Goal: Information Seeking & Learning: Find contact information

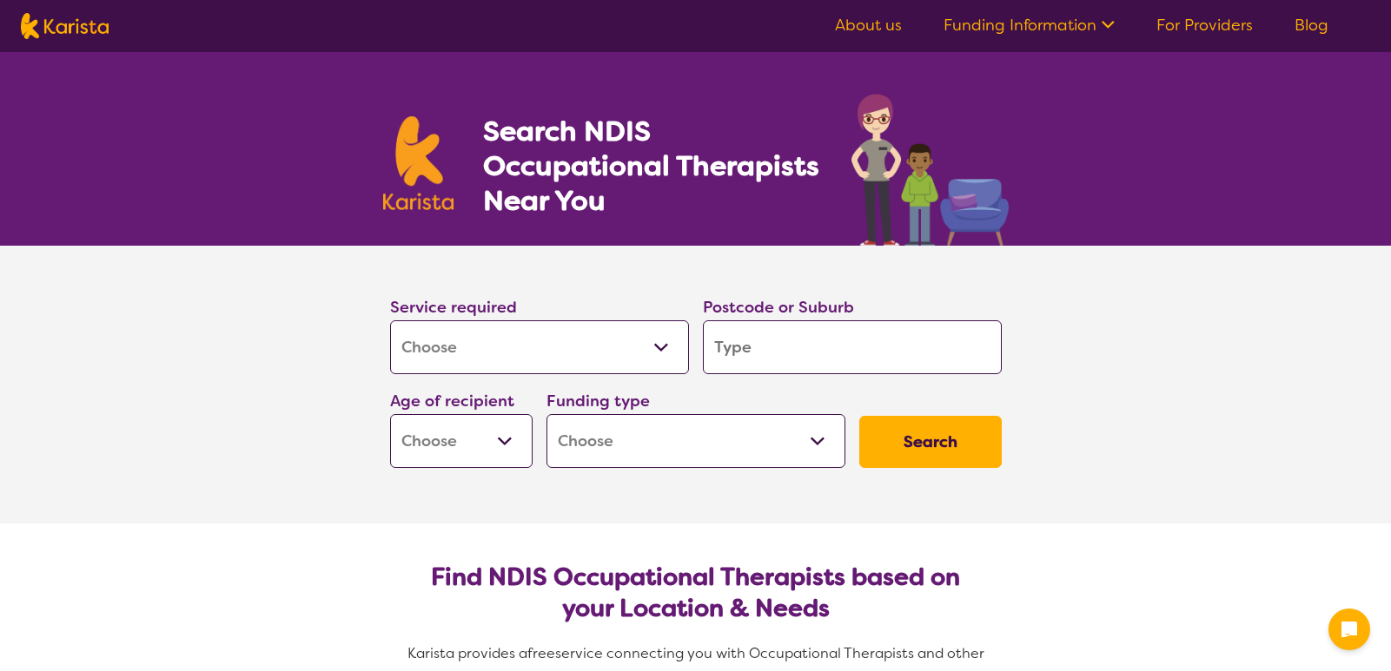
select select "[MEDICAL_DATA]"
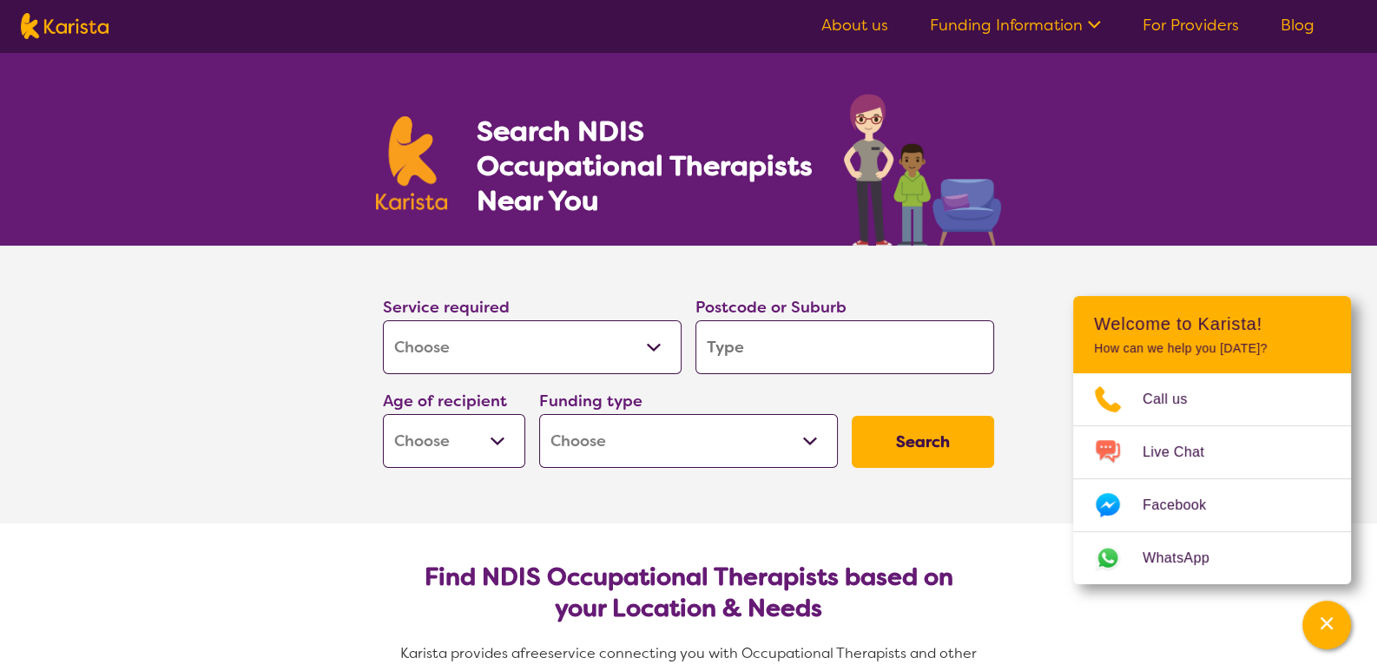
click at [496, 438] on select "Early Childhood - 0 to 9 Child - 10 to 11 Adolescent - 12 to 17 Adult - 18 to 6…" at bounding box center [454, 441] width 142 height 54
select select "AD"
click at [383, 414] on select "Early Childhood - 0 to 9 Child - 10 to 11 Adolescent - 12 to 17 Adult - 18 to 6…" at bounding box center [454, 441] width 142 height 54
select select "AD"
click at [804, 438] on select "Home Care Package (HCP) National Disability Insurance Scheme (NDIS) I don't know" at bounding box center [688, 441] width 299 height 54
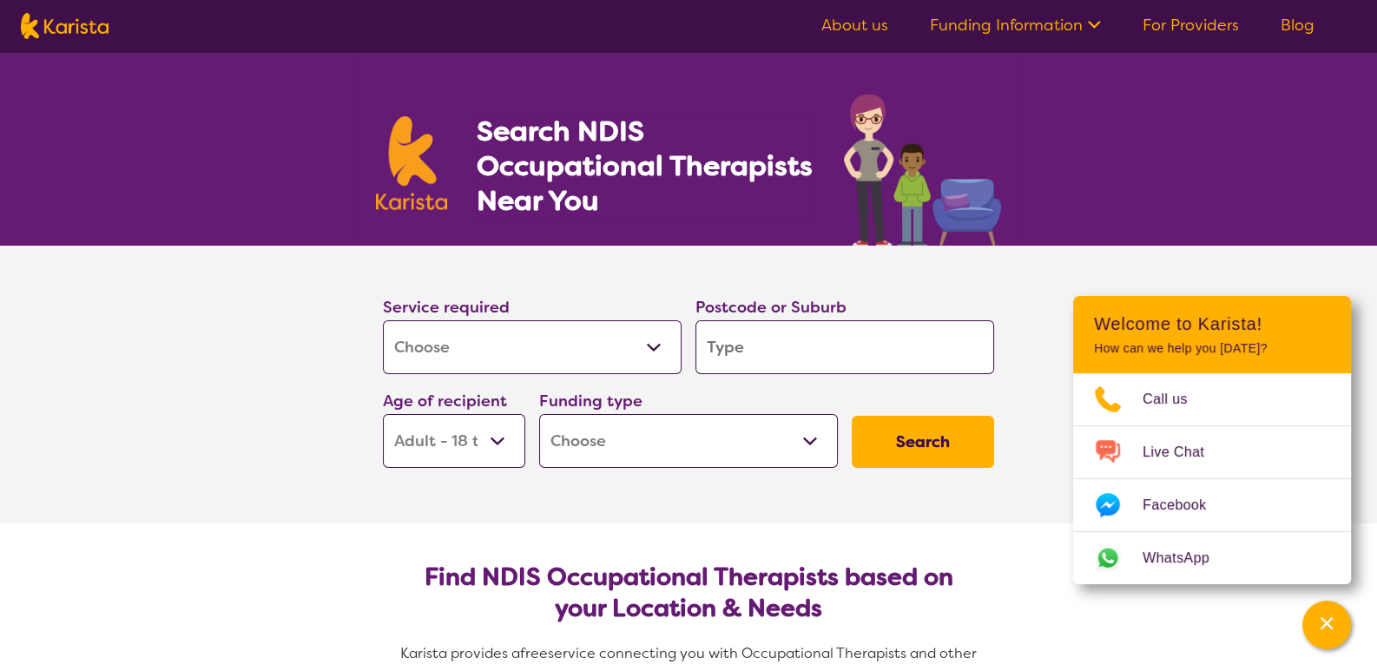
select select "NDIS"
click at [539, 414] on select "Home Care Package (HCP) National Disability Insurance Scheme (NDIS) I don't know" at bounding box center [688, 441] width 299 height 54
select select "NDIS"
click at [807, 348] on input "search" at bounding box center [845, 347] width 299 height 54
type input "H"
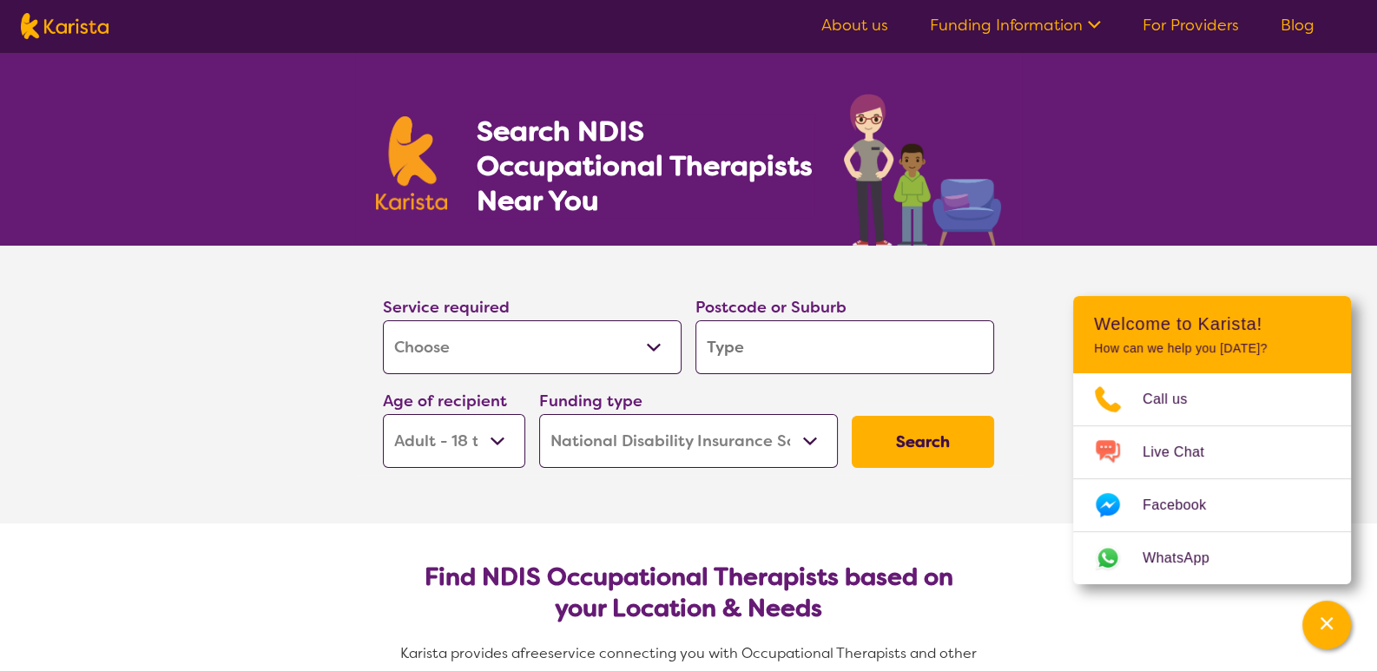
type input "H"
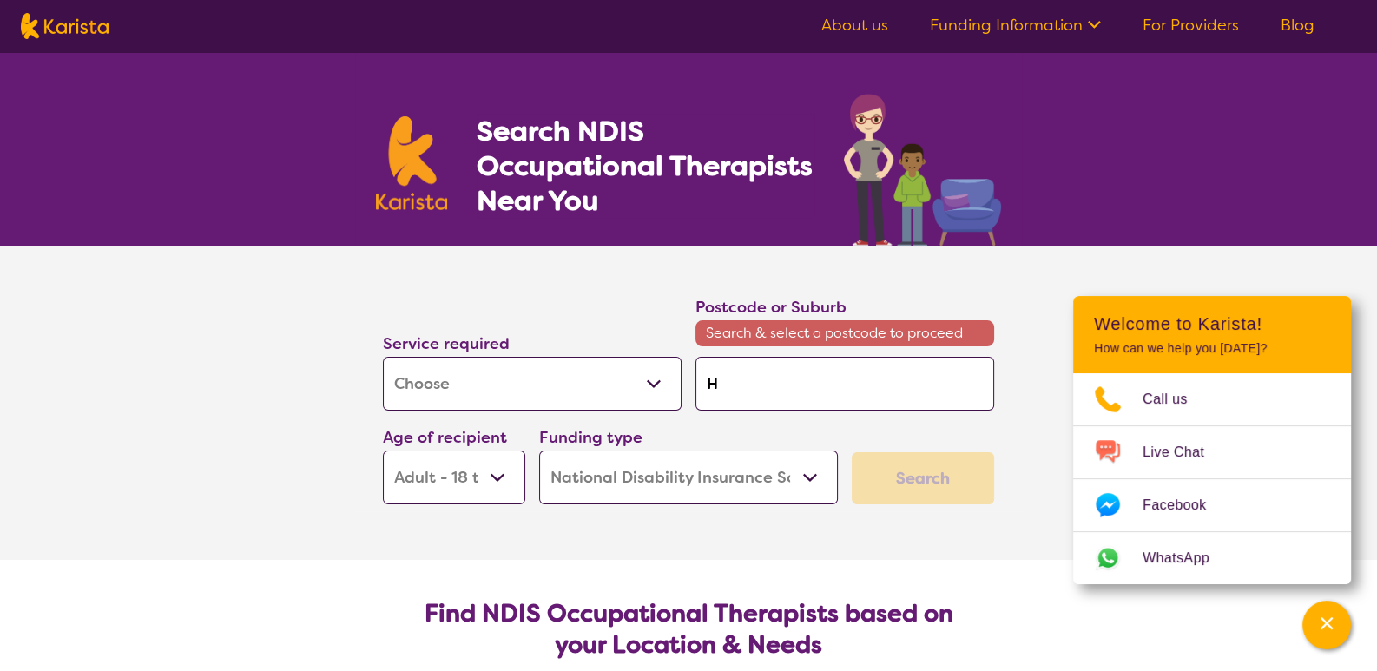
type input "Ho"
type input "Hom"
type input "Home"
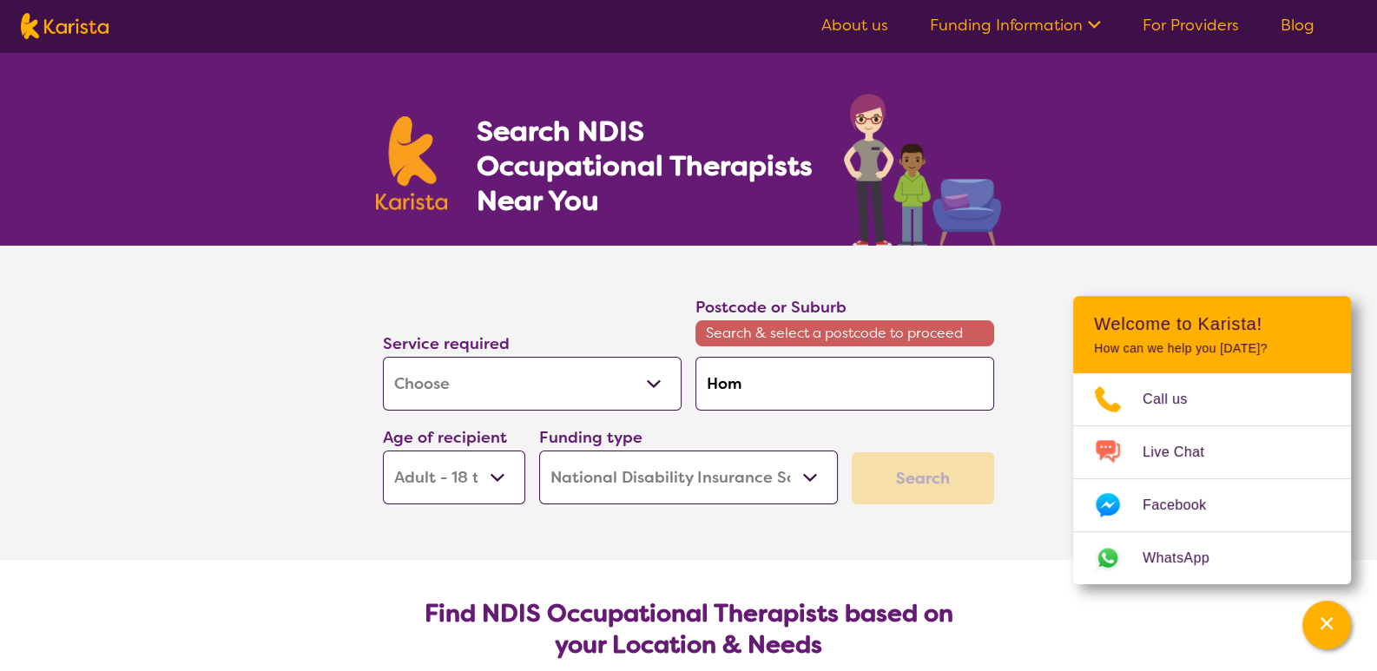
type input "Home"
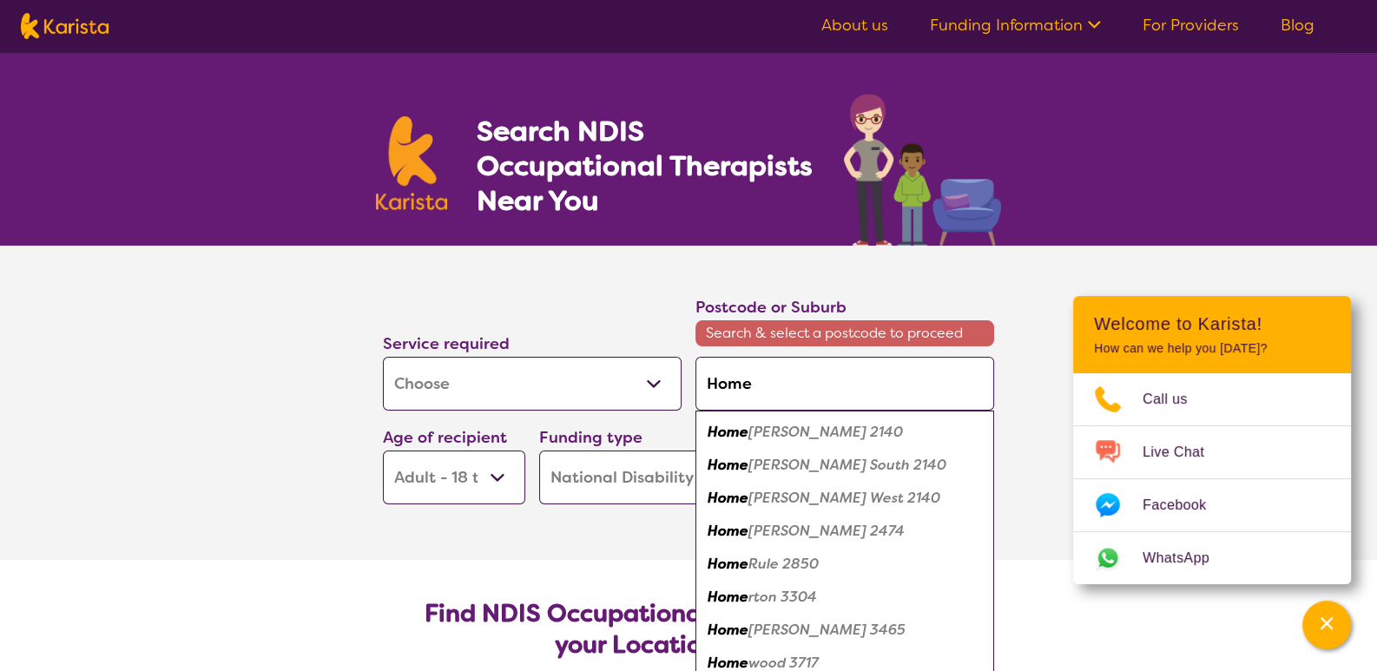
type input "Home"
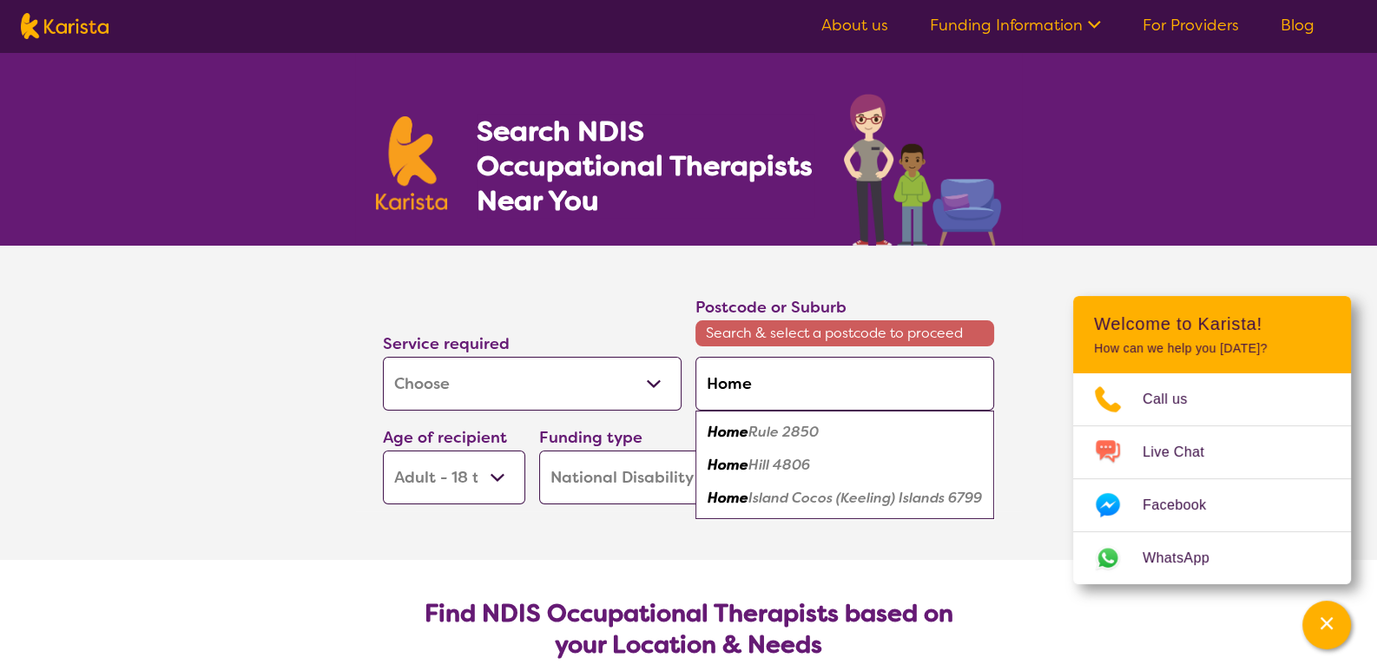
type input "Home A"
type input "Home As"
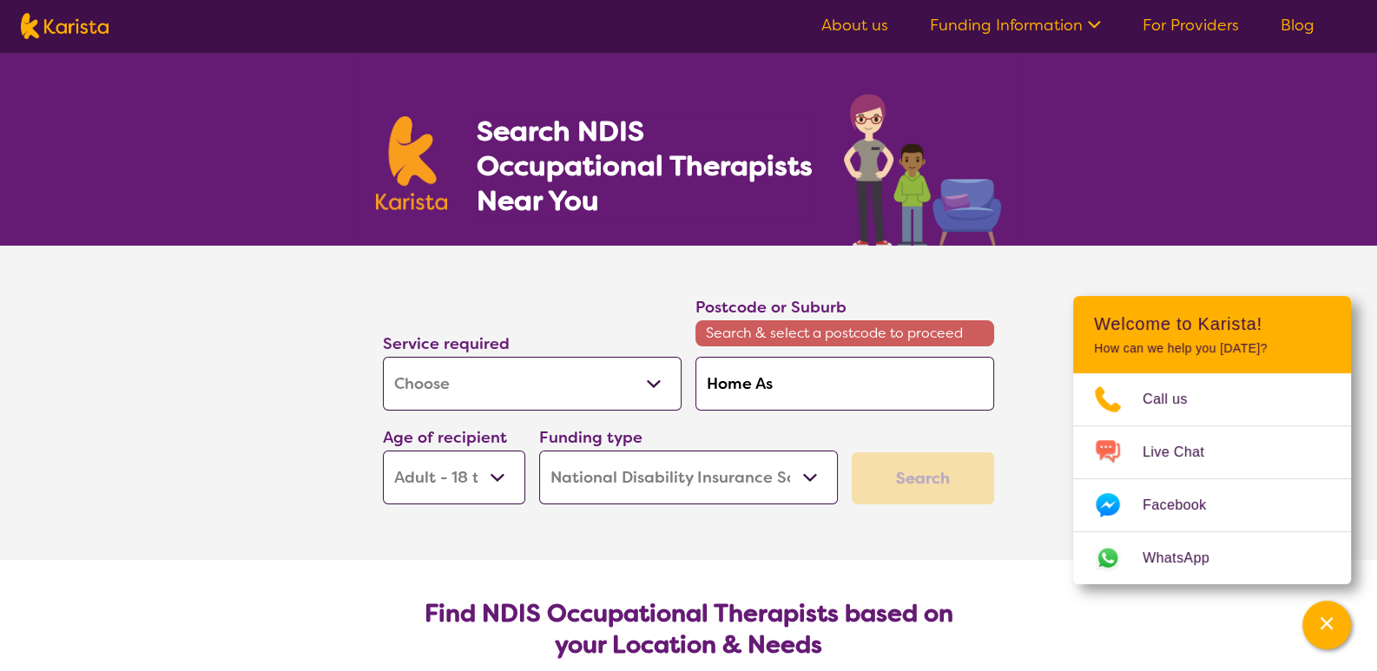
type input "Home Ass"
type input "Home Assi"
type input "Home Assis"
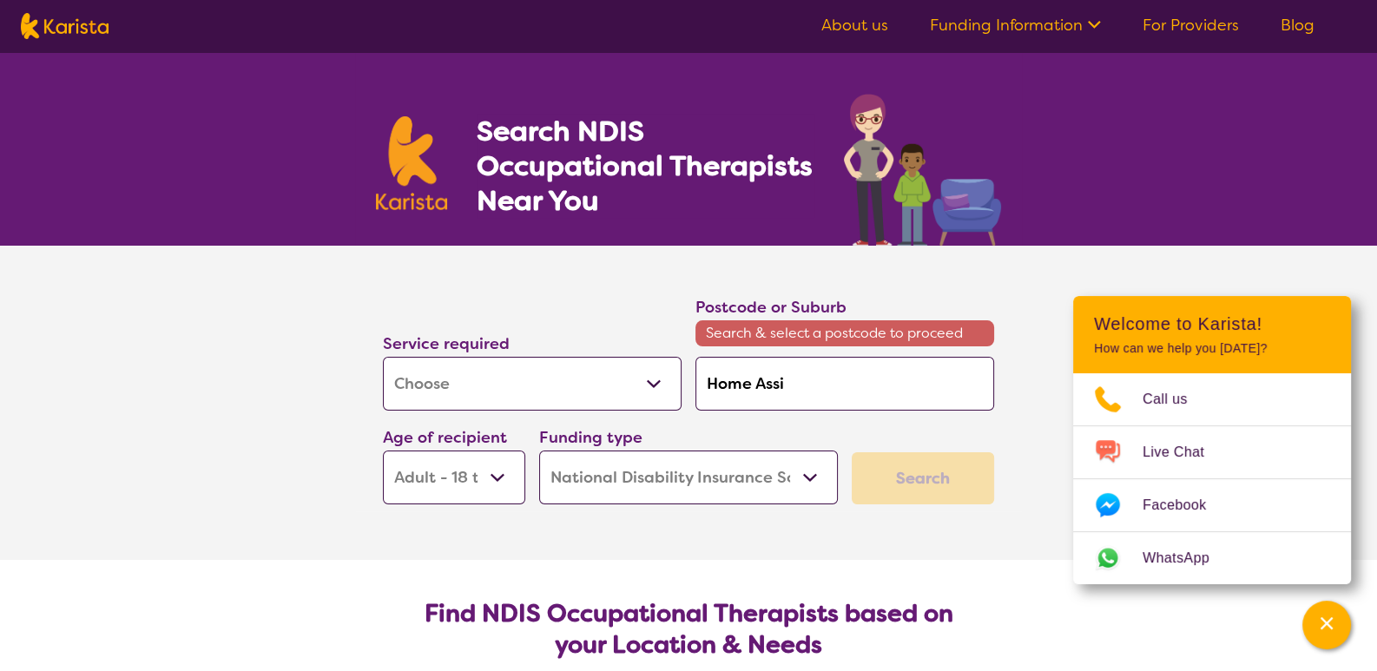
type input "Home Assis"
type input "Home Assism"
type input "Home Assisme"
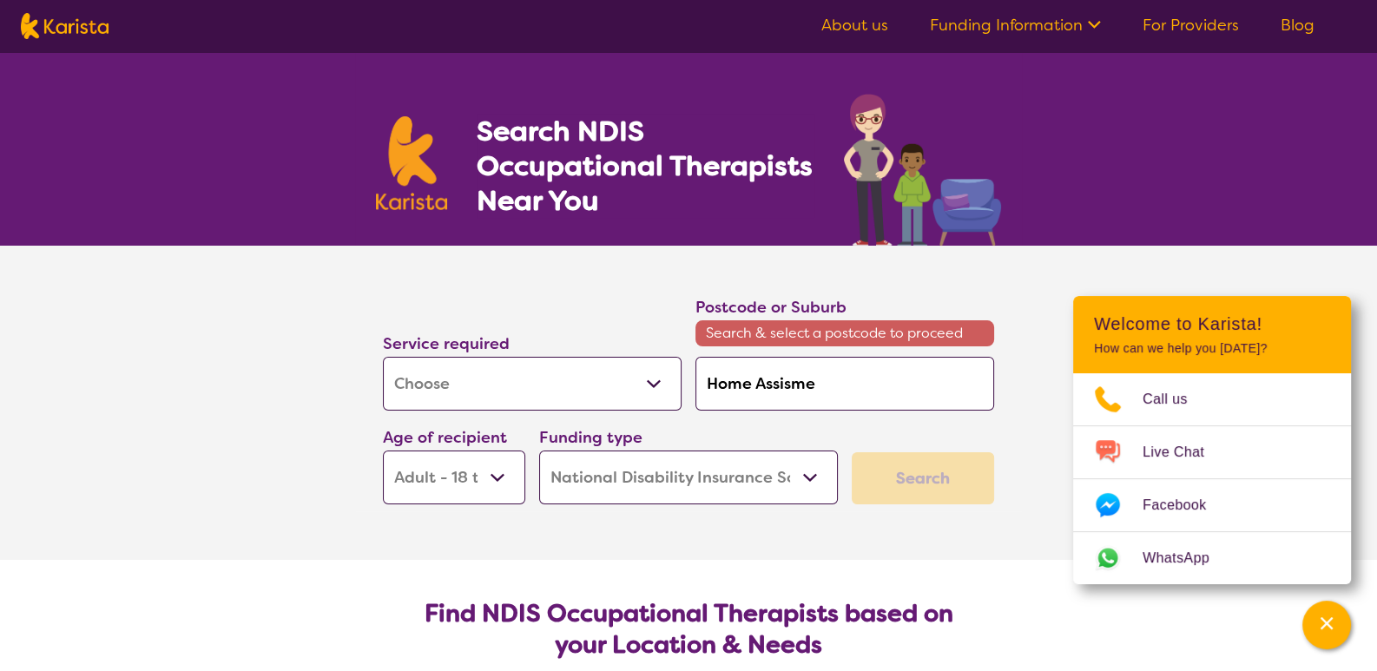
type input "Home Assismen"
type input "Home Assisment"
click at [919, 536] on section "Service required Allied Health Assistant Assessment ([MEDICAL_DATA] or [MEDICAL…" at bounding box center [688, 403] width 695 height 314
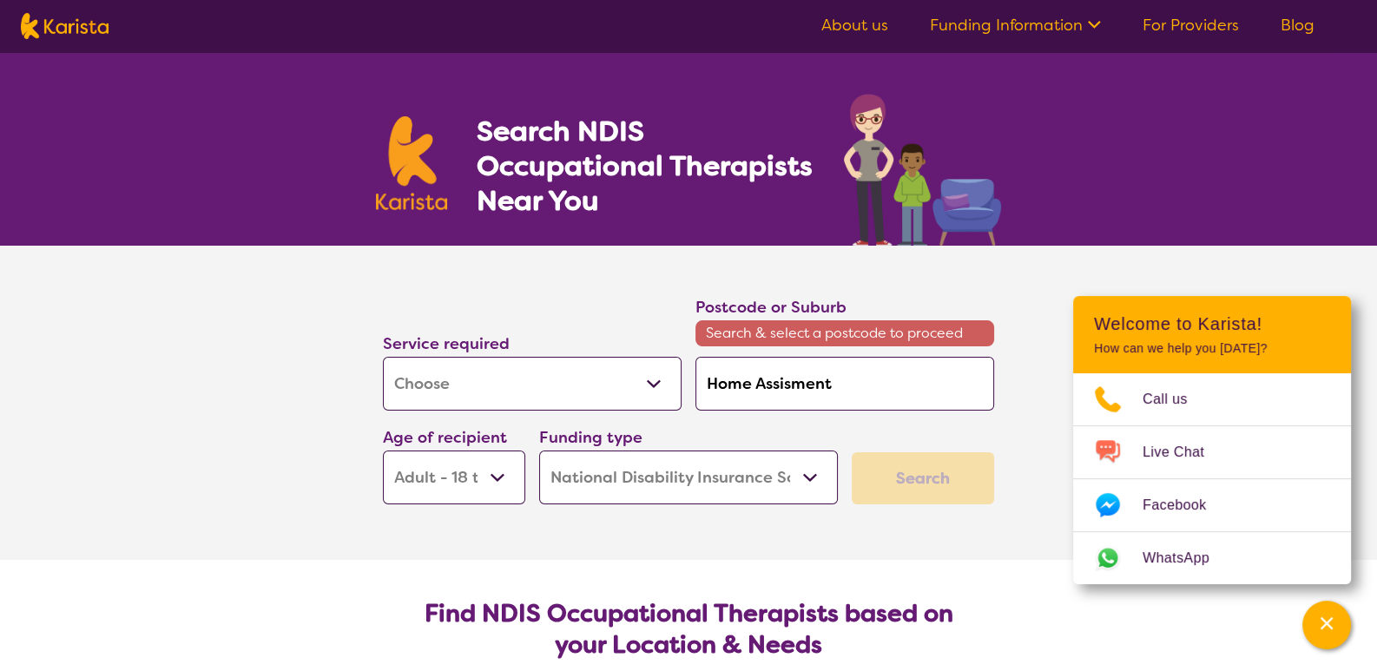
click at [951, 480] on div "Search" at bounding box center [923, 478] width 142 height 52
click at [839, 374] on input "Home Assisment" at bounding box center [845, 384] width 299 height 54
type input "Home Assismen"
type input "Home Assisme"
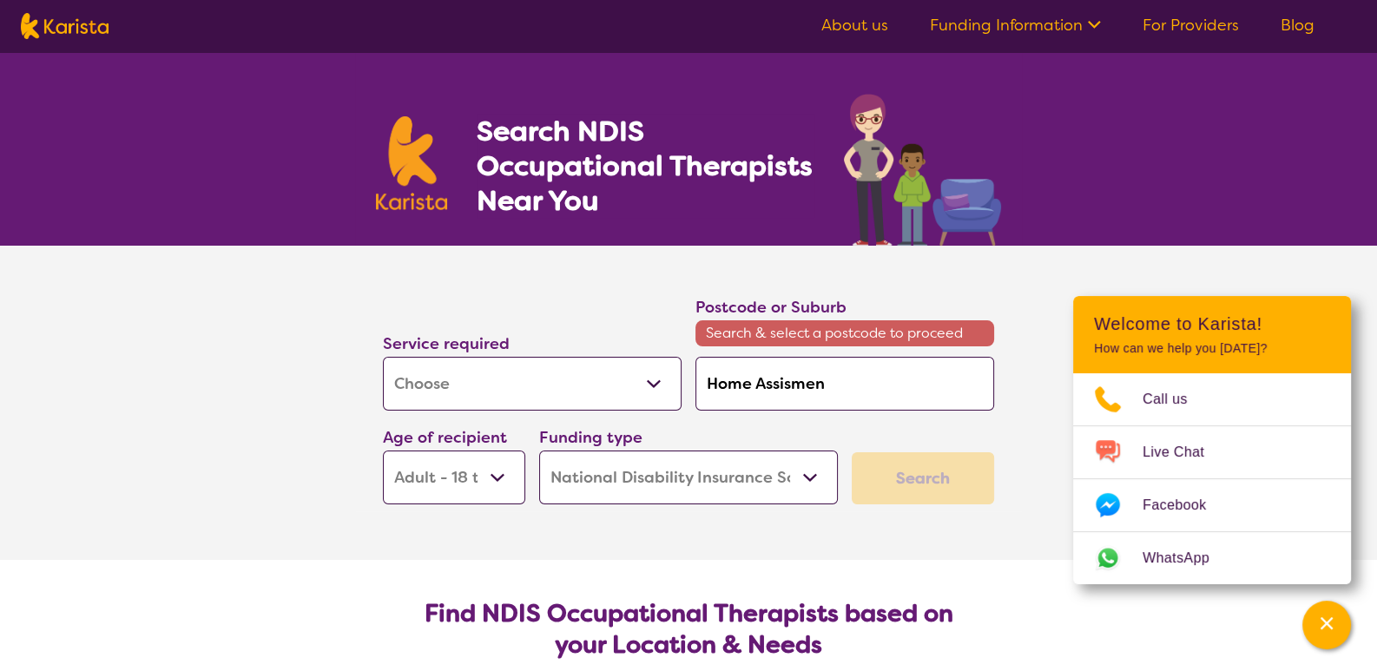
type input "Home Assisme"
type input "Home Assism"
type input "Home Assis"
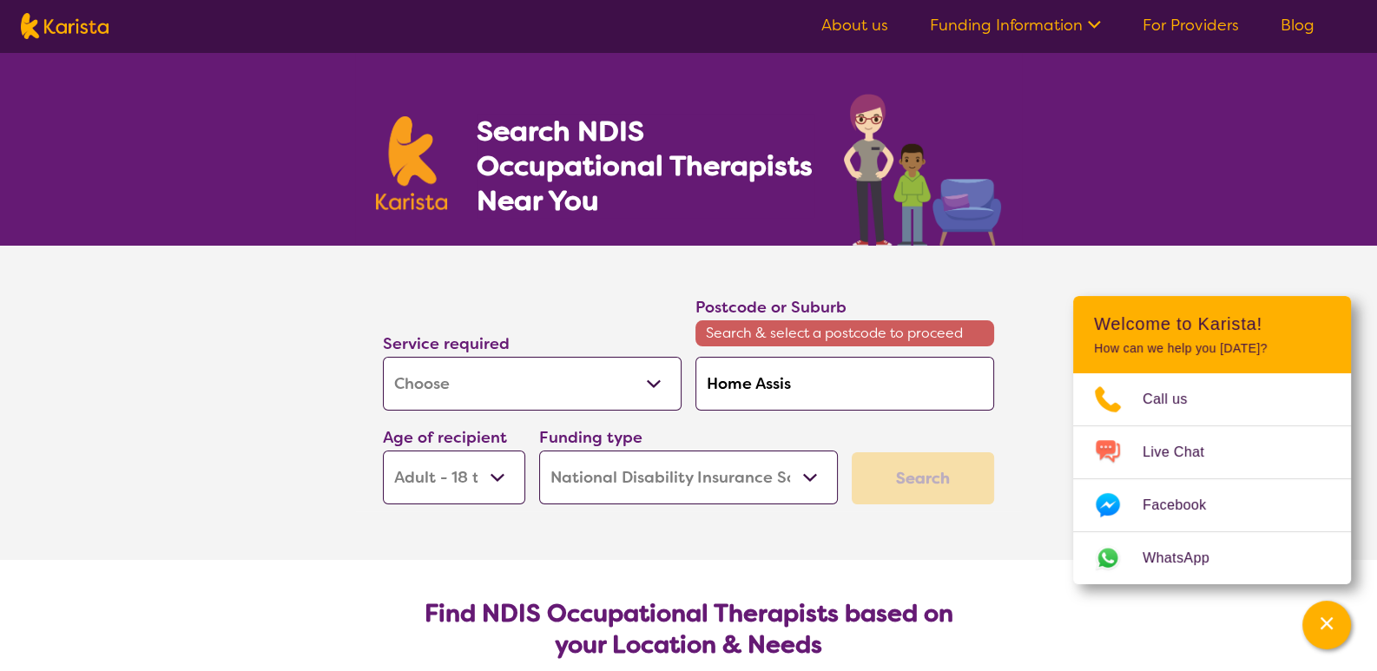
type input "Home Assi"
type input "Home Ass"
type input "Home As"
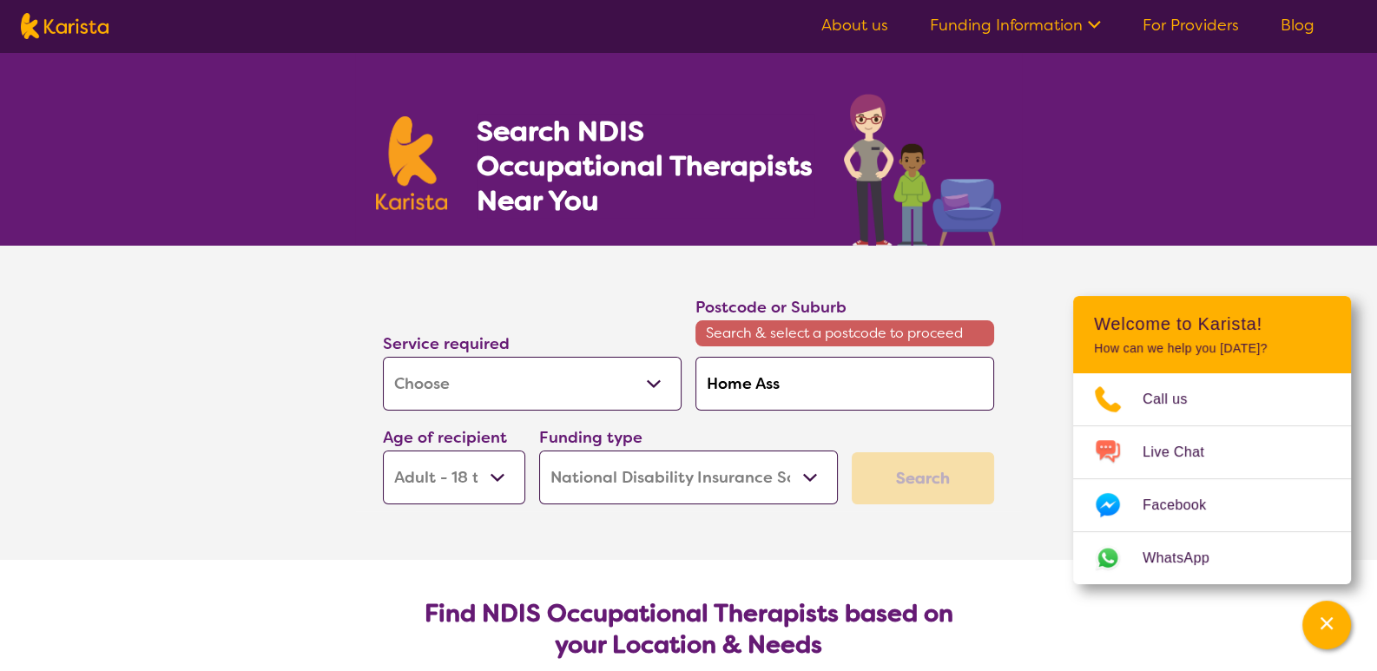
type input "Home As"
type input "Home A"
type input "Home"
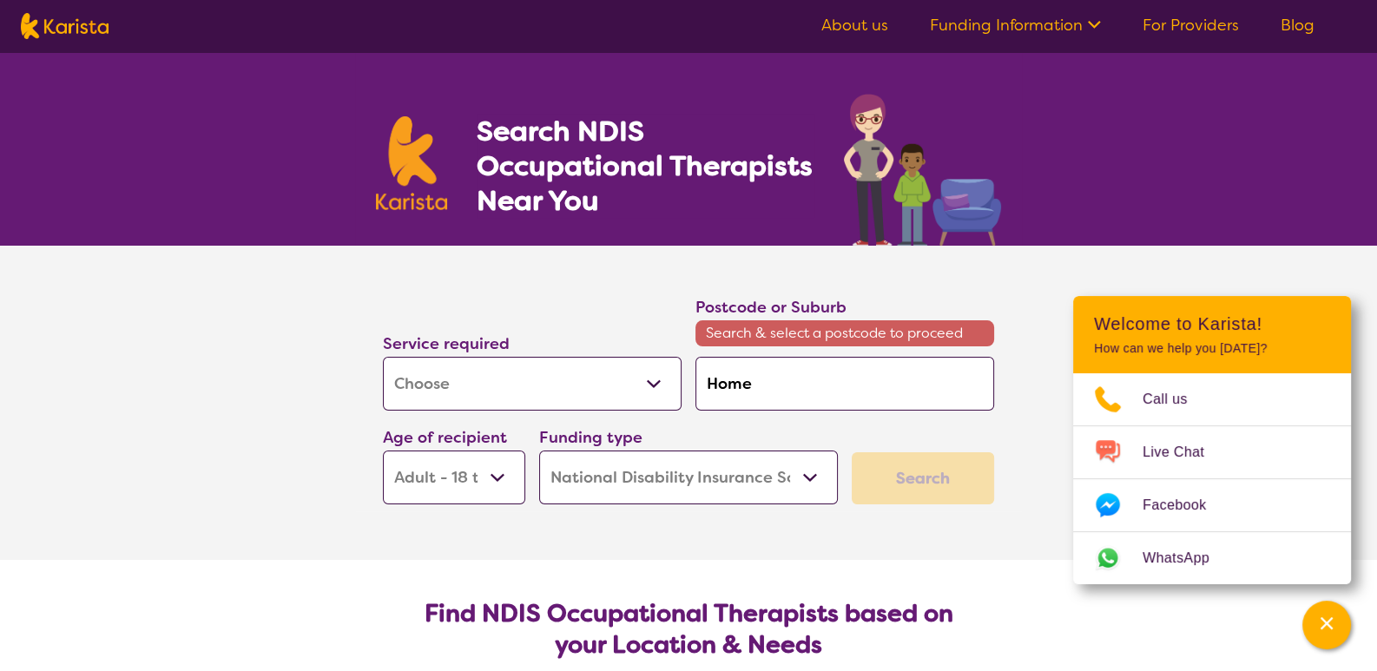
type input "Home"
type input "Hom"
type input "Ho"
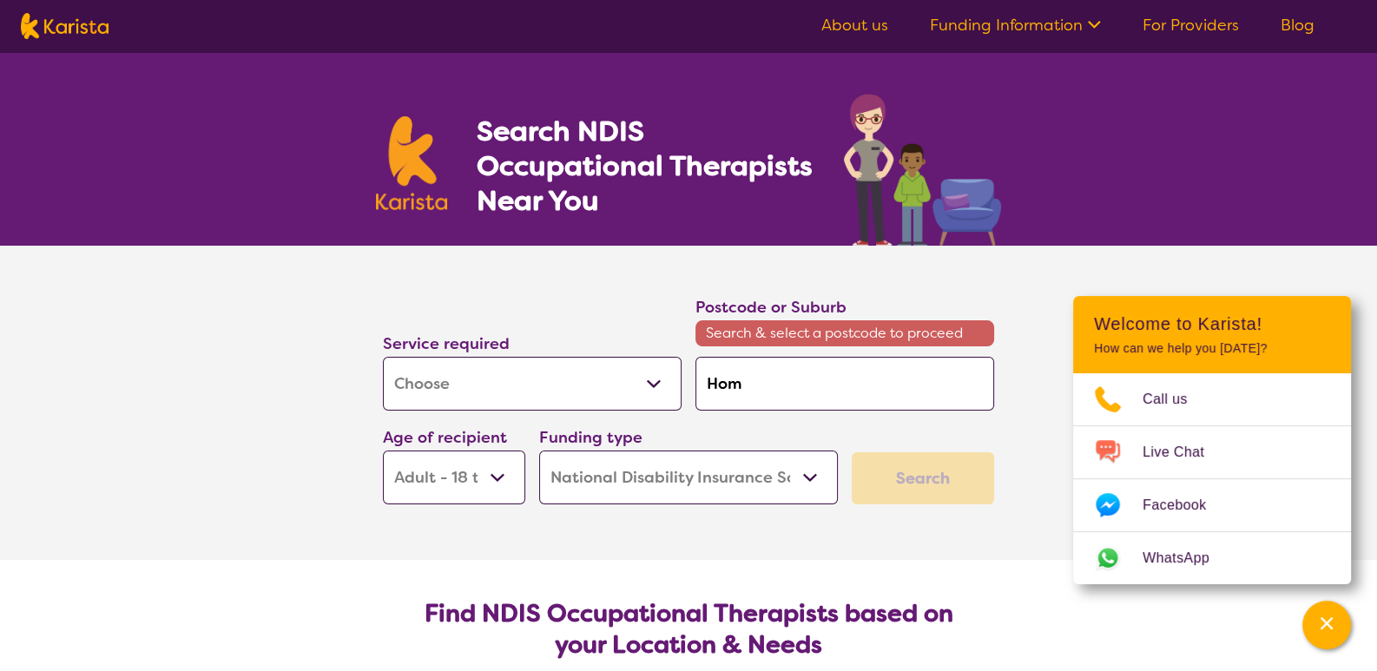
type input "Ho"
type input "H"
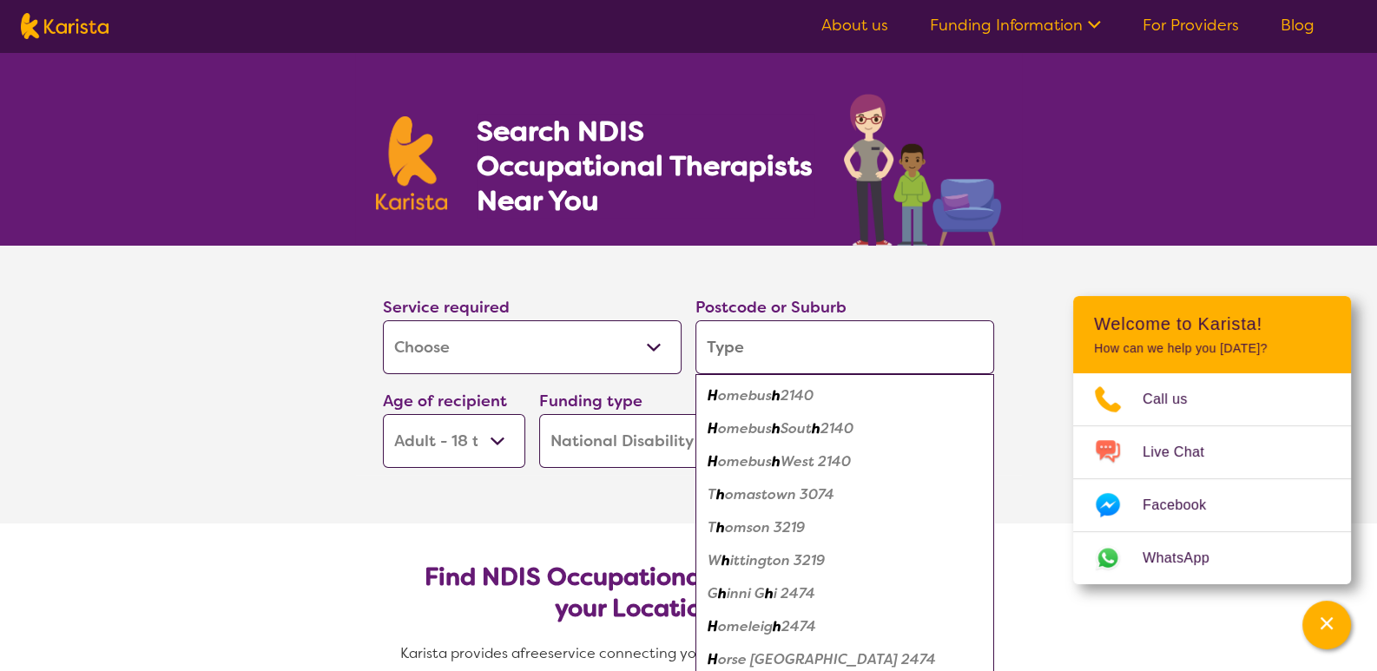
type input "2"
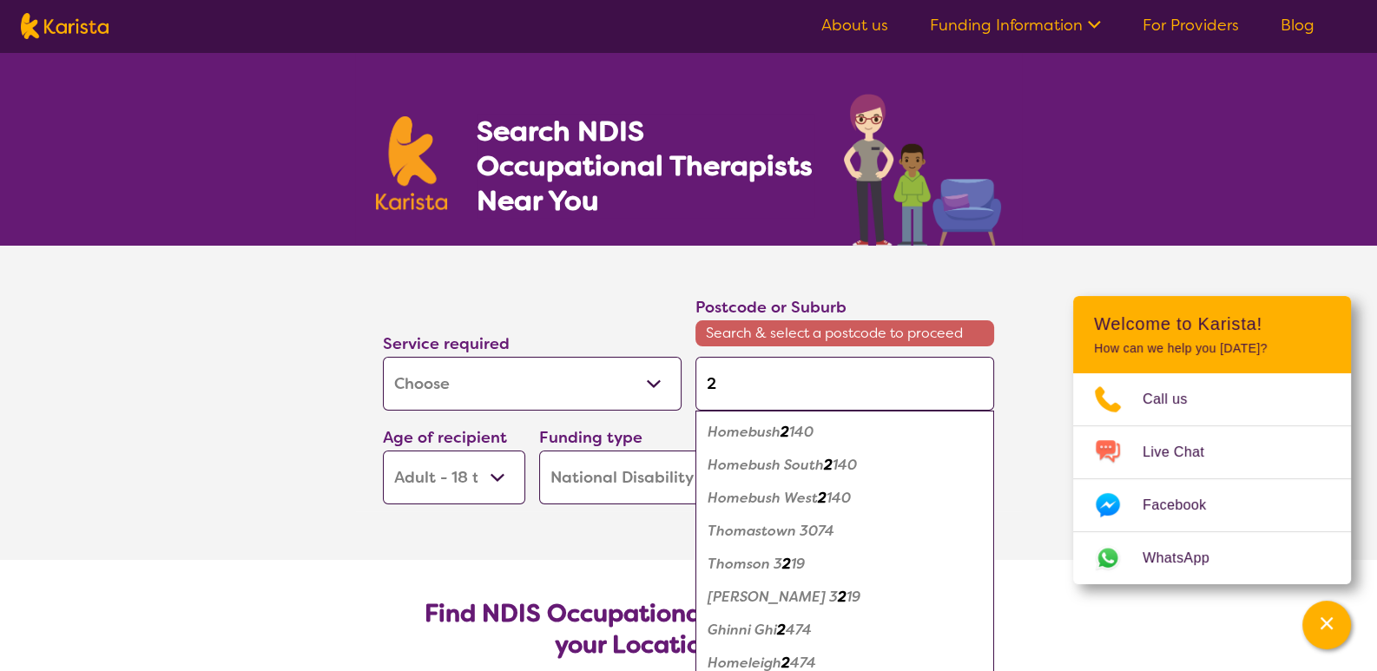
type input "27"
type input "275"
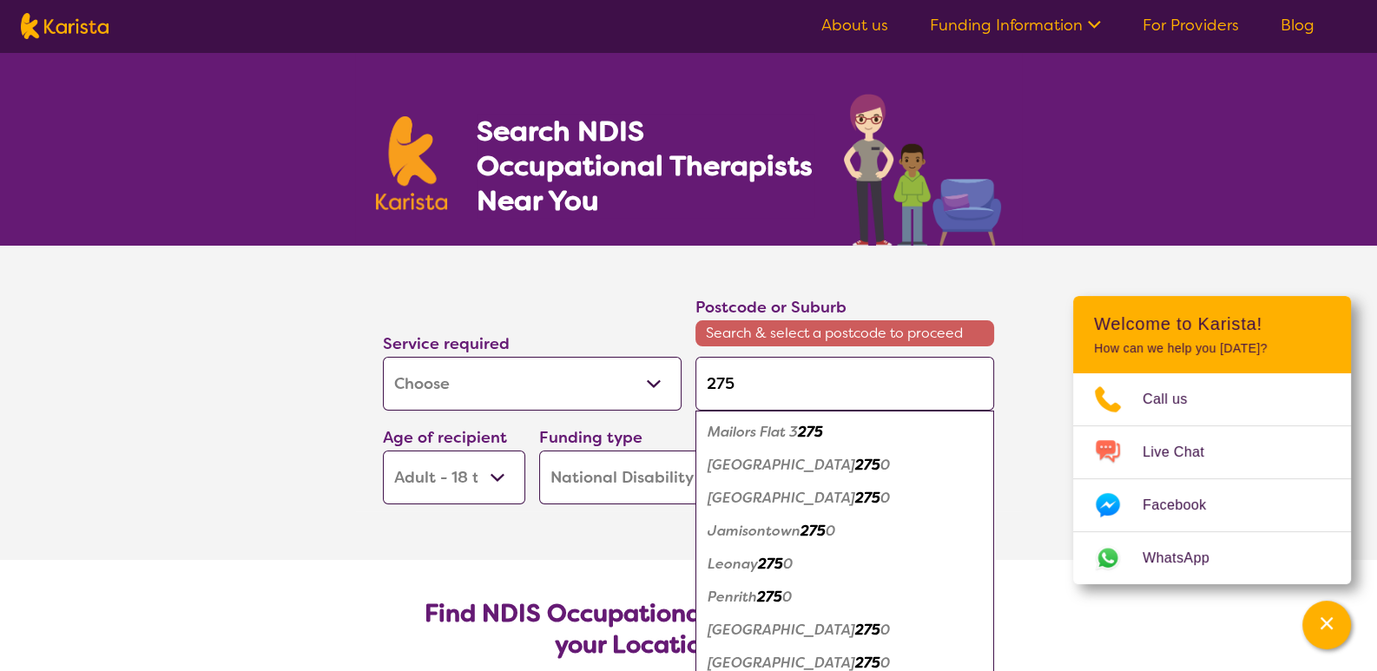
type input "2750"
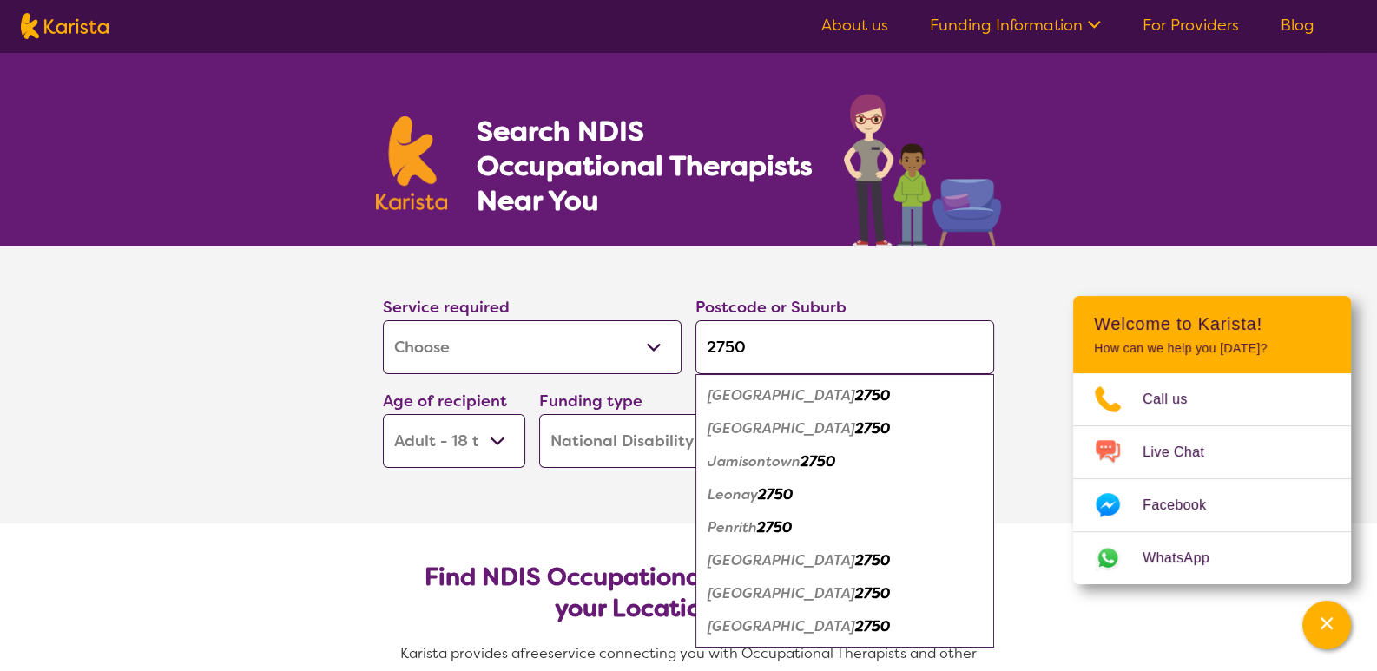
type input "2750"
click at [790, 519] on em "2750" at bounding box center [774, 528] width 35 height 18
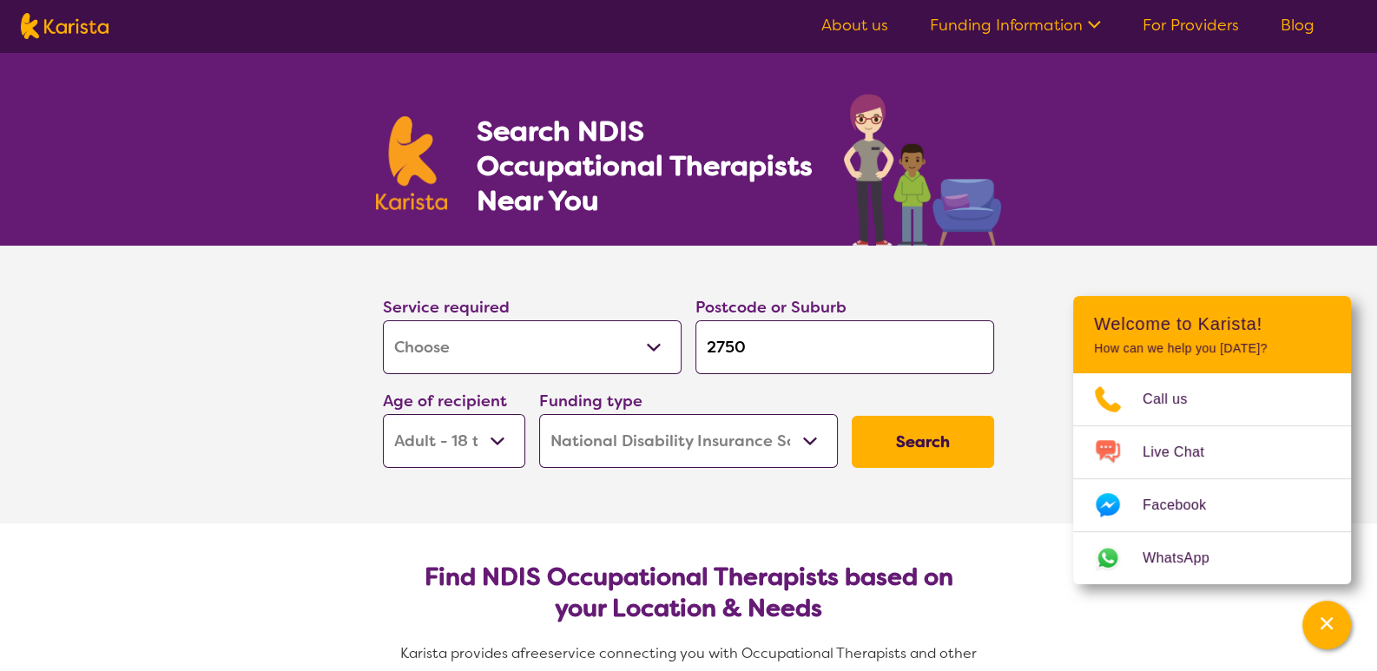
click at [934, 428] on button "Search" at bounding box center [923, 442] width 142 height 52
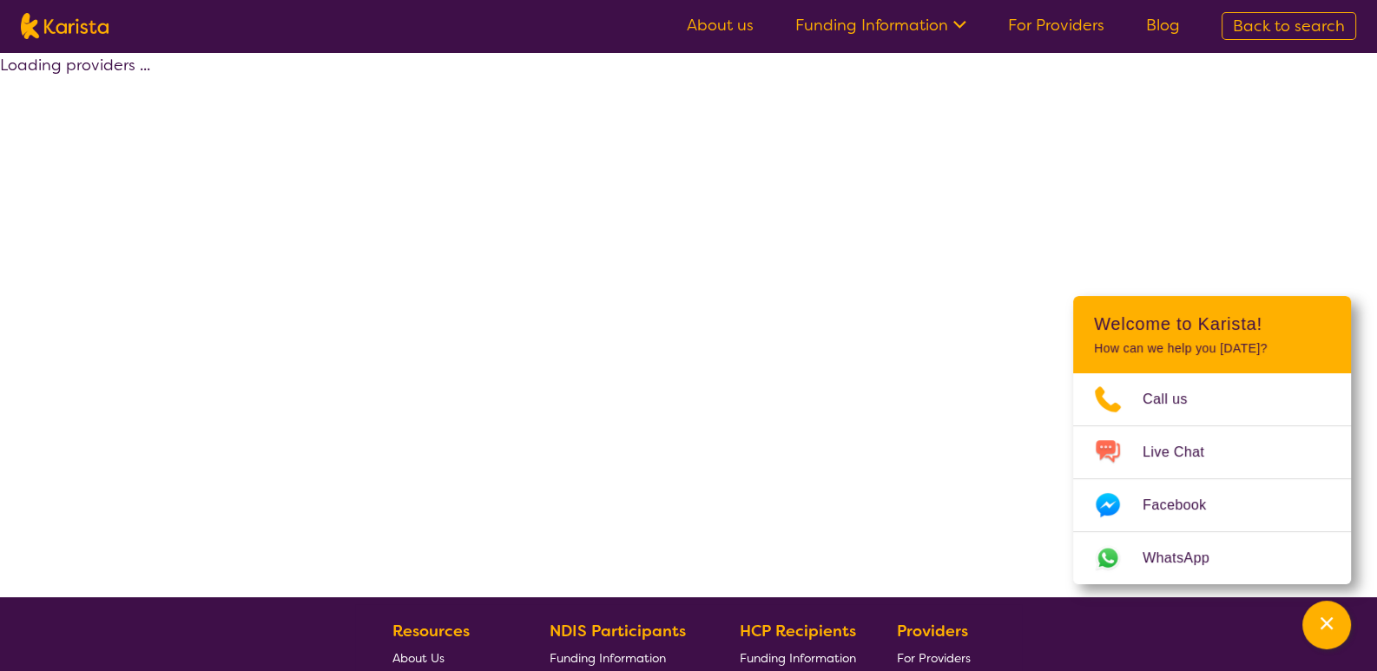
select select "by_score"
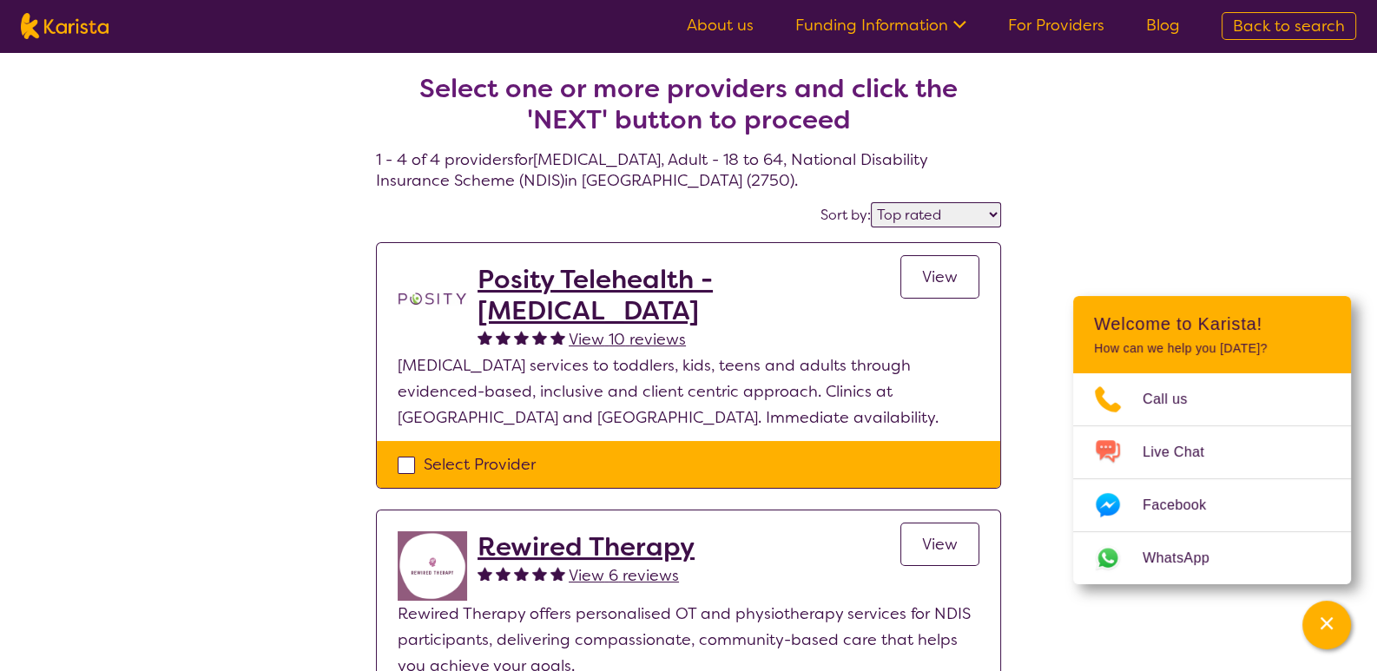
select select "[MEDICAL_DATA]"
select select "AD"
select select "NDIS"
select select "[MEDICAL_DATA]"
select select "AD"
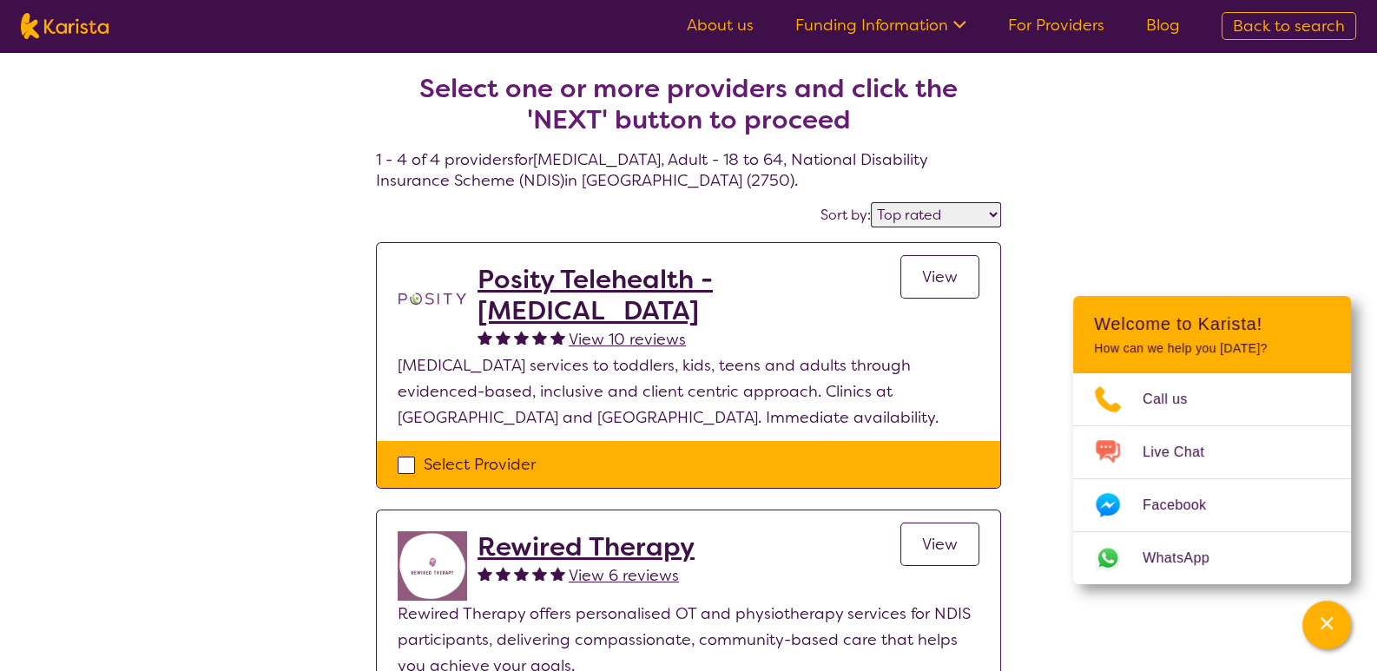
select select "NDIS"
